Goal: Contribute content: Add original content to the website for others to see

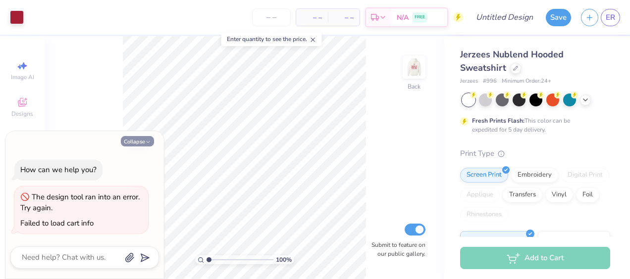
click at [148, 142] on icon "button" at bounding box center [148, 142] width 6 height 6
type textarea "x"
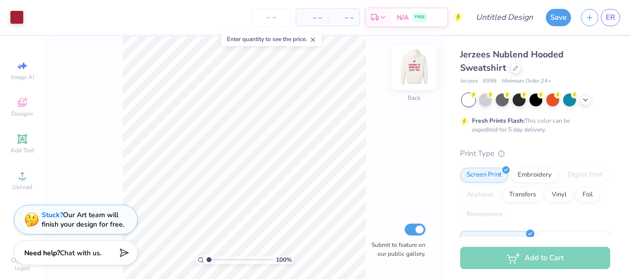
click at [416, 65] on img at bounding box center [414, 68] width 40 height 40
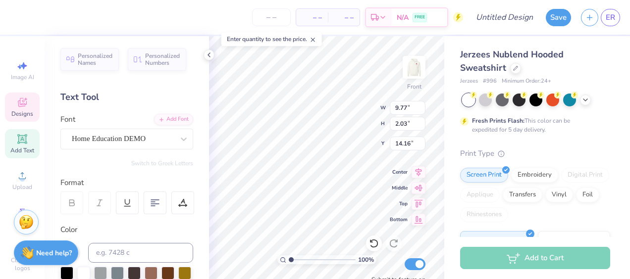
scroll to position [8, 3]
type textarea "L"
type input "11.40"
type input "2.18"
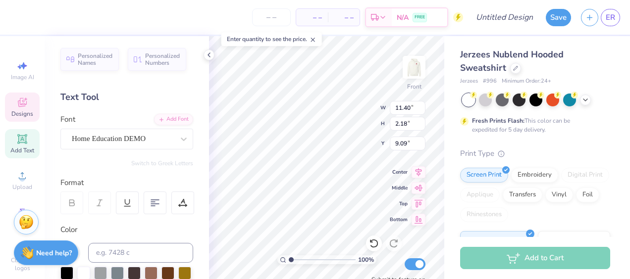
type input "9.09"
type textarea "Great women"
type input "10.60"
type input "2.15"
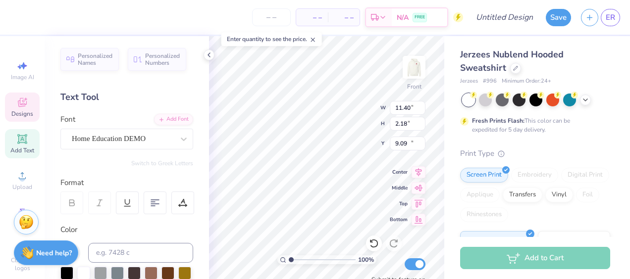
type input "11.60"
type textarea "Go Greek"
type input "14.78"
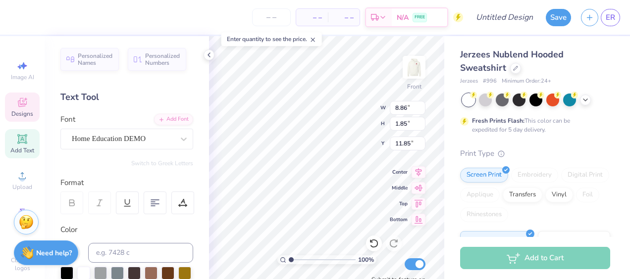
type textarea "Go Greek!"
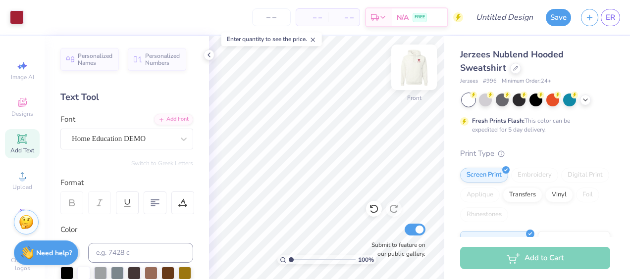
click at [420, 71] on img at bounding box center [414, 68] width 40 height 40
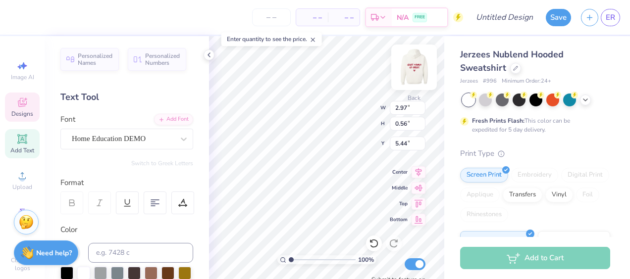
scroll to position [8, 1]
type textarea "K"
type textarea "Susquehanna Panhellenic"
click at [149, 200] on div at bounding box center [155, 203] width 23 height 23
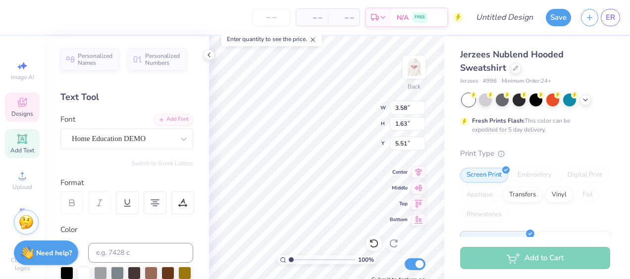
type input "5.51"
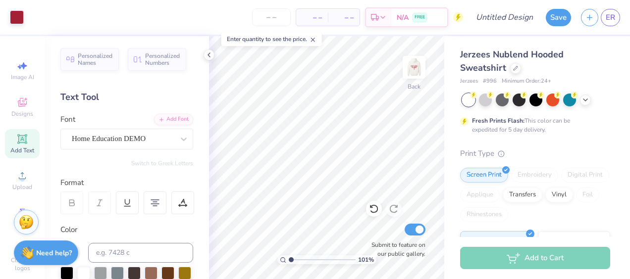
type input "1"
click at [419, 70] on img at bounding box center [414, 68] width 40 height 40
click at [512, 70] on div at bounding box center [515, 67] width 11 height 11
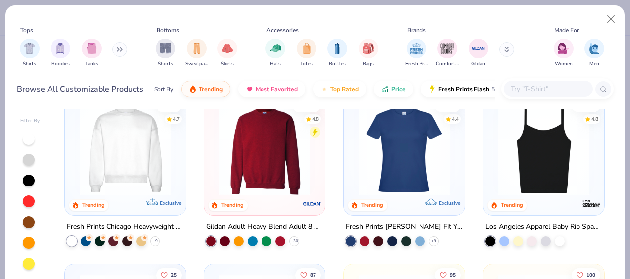
scroll to position [517, 0]
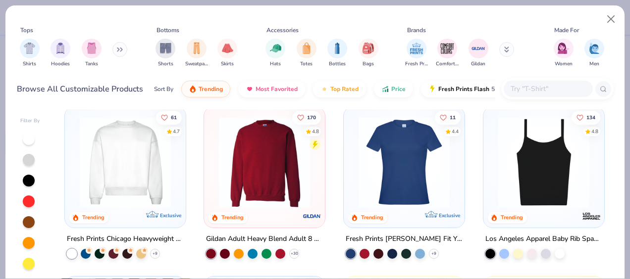
click at [117, 167] on img at bounding box center [125, 162] width 101 height 91
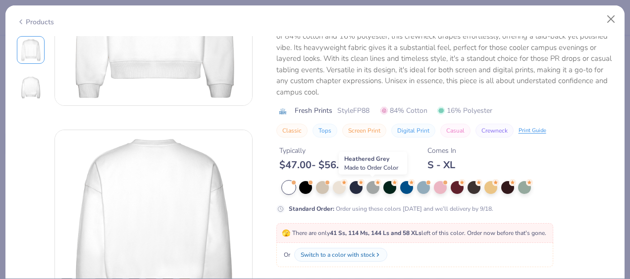
scroll to position [337, 0]
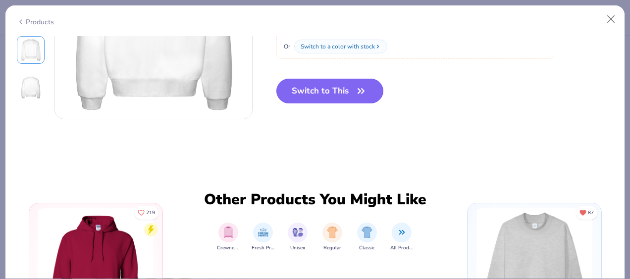
click at [330, 89] on button "Switch to This" at bounding box center [329, 91] width 107 height 25
click at [330, 101] on button "Switch to This" at bounding box center [329, 91] width 107 height 25
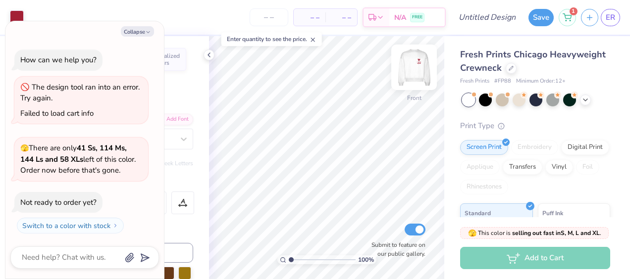
click at [412, 74] on img at bounding box center [414, 68] width 40 height 40
click at [409, 72] on img at bounding box center [414, 67] width 20 height 20
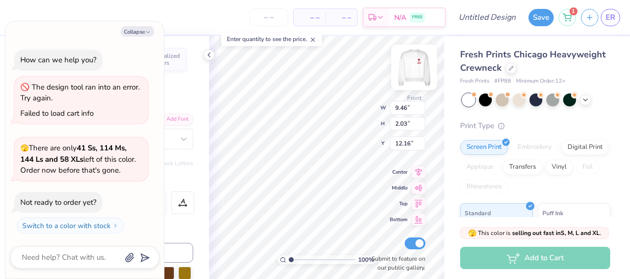
type textarea "x"
type input "13.36"
type input "2.05"
type input "9.60"
type textarea "x"
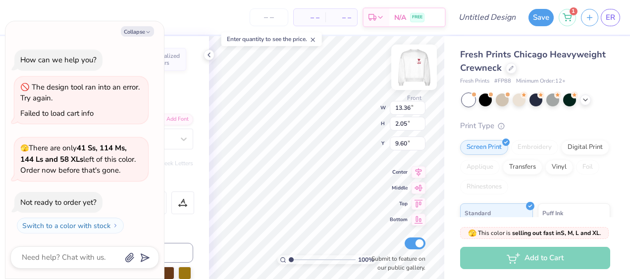
type input "7.00"
type textarea "x"
type input "9.46"
type input "2.03"
type input "12.16"
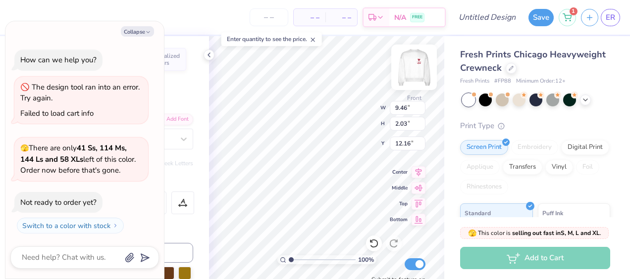
type textarea "x"
type input "9.47"
type textarea "x"
type input "12.59"
click at [415, 69] on img at bounding box center [414, 68] width 40 height 40
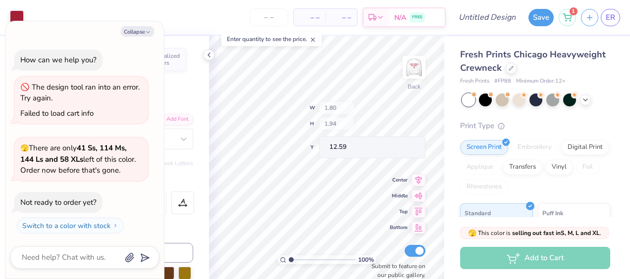
type textarea "x"
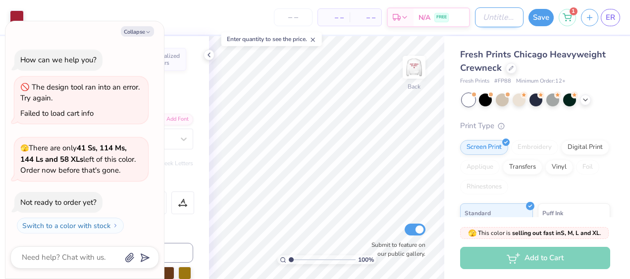
click at [485, 20] on input "Design Title" at bounding box center [499, 17] width 49 height 20
type input "c"
type textarea "x"
type input "cr"
type textarea "x"
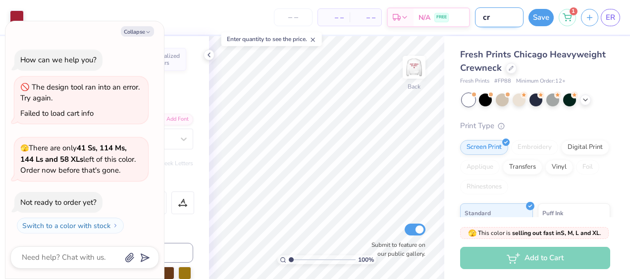
type input "cre"
type textarea "x"
type input "crew"
type textarea "x"
type input "crewn"
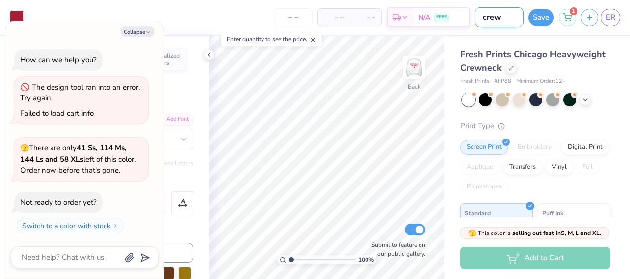
type textarea "x"
type input "crewne"
type textarea "x"
type input "crewnex"
type textarea "x"
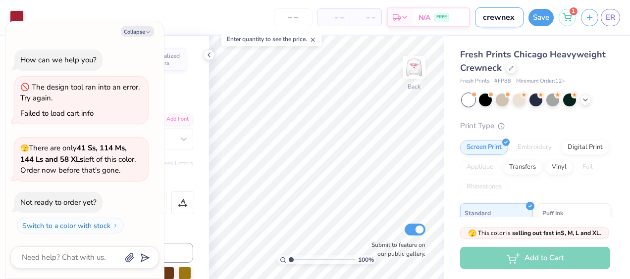
type input "crewne"
type textarea "x"
type input "crewnec"
type textarea "x"
type input "crewneck"
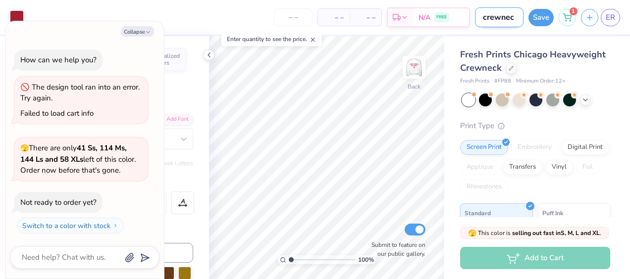
type textarea "x"
type input "crewneck"
click at [543, 18] on button "Save" at bounding box center [540, 15] width 25 height 17
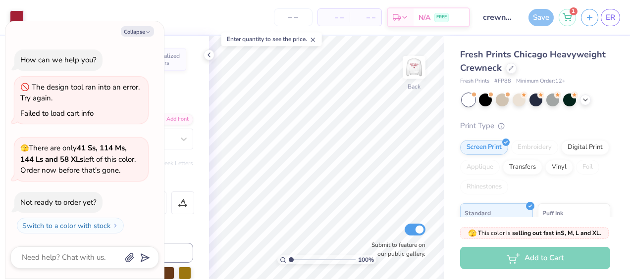
click at [332, 18] on span "– –" at bounding box center [334, 17] width 20 height 10
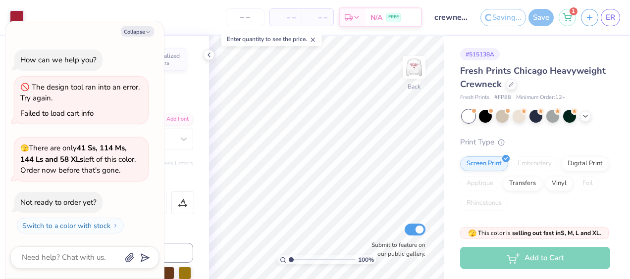
type textarea "x"
